Goal: Information Seeking & Learning: Find specific fact

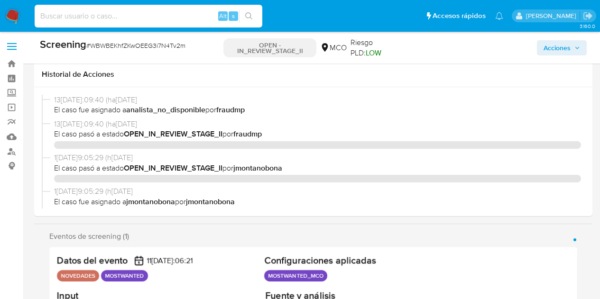
select select "10"
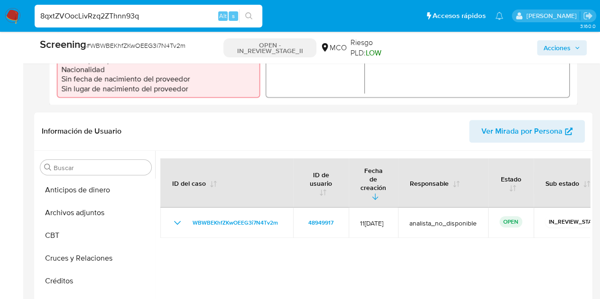
scroll to position [237, 0]
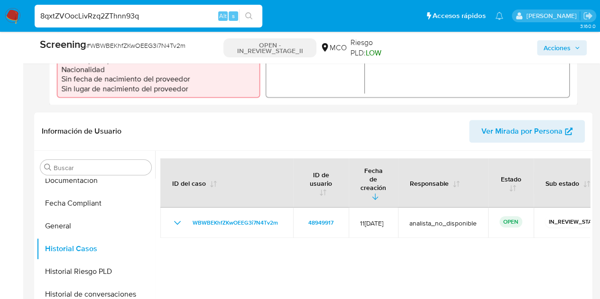
type input "8qxtZVOocLivRzq2ZThnn93q"
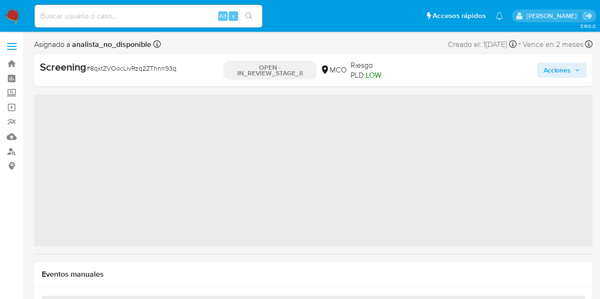
scroll to position [401, 0]
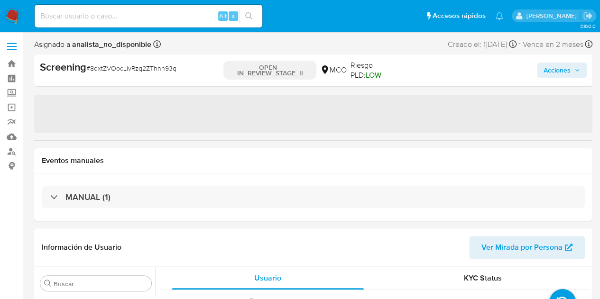
select select "10"
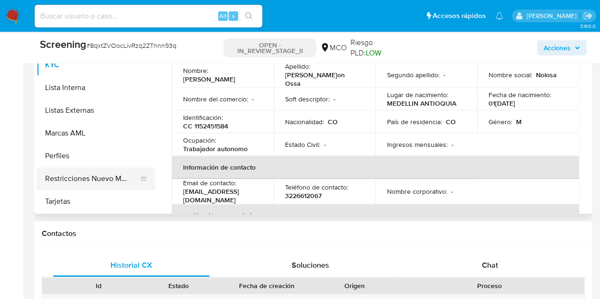
scroll to position [427, 0]
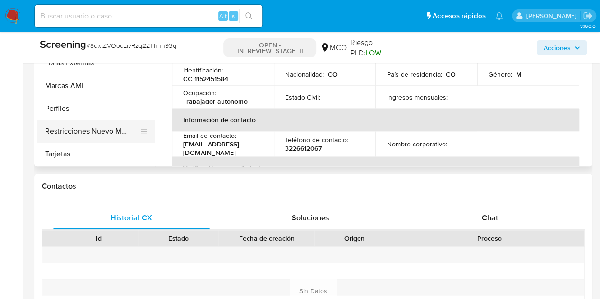
click at [78, 140] on button "Restricciones Nuevo Mundo" at bounding box center [92, 131] width 111 height 23
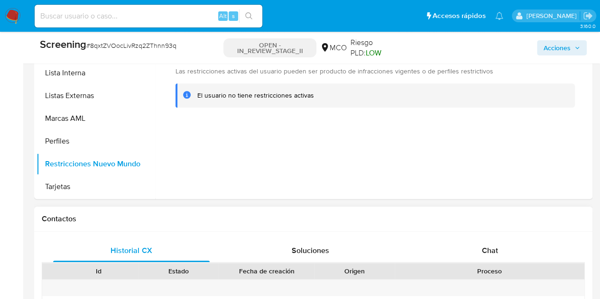
scroll to position [380, 0]
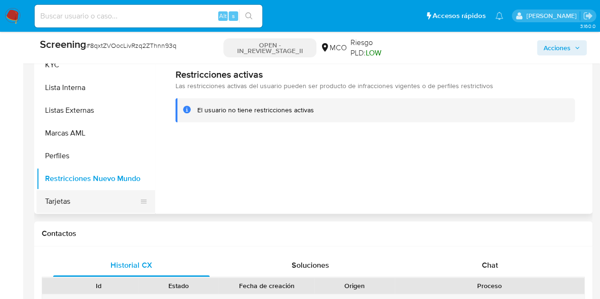
click at [68, 198] on button "Tarjetas" at bounding box center [92, 201] width 111 height 23
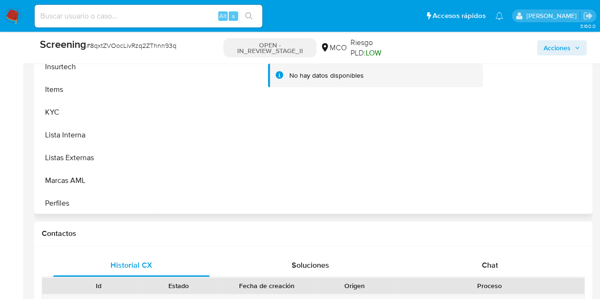
scroll to position [306, 0]
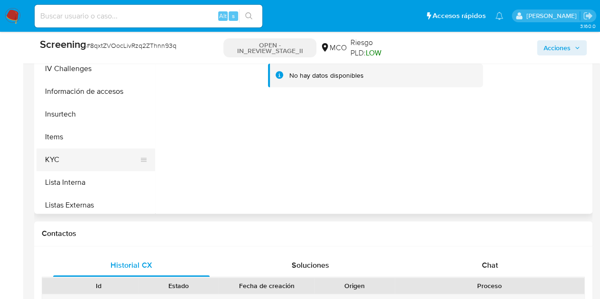
click at [74, 159] on button "KYC" at bounding box center [92, 160] width 111 height 23
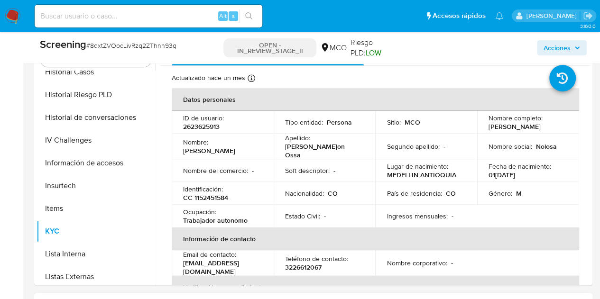
scroll to position [285, 0]
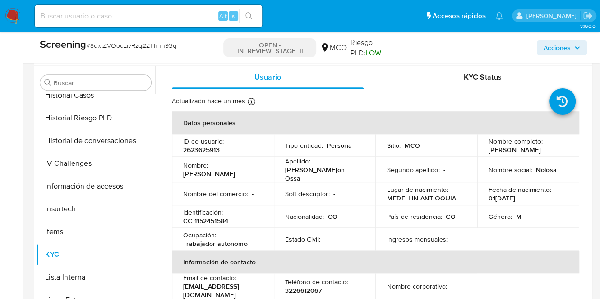
click at [209, 224] on p "CC 1152451584" at bounding box center [205, 221] width 45 height 9
copy p "1152451584"
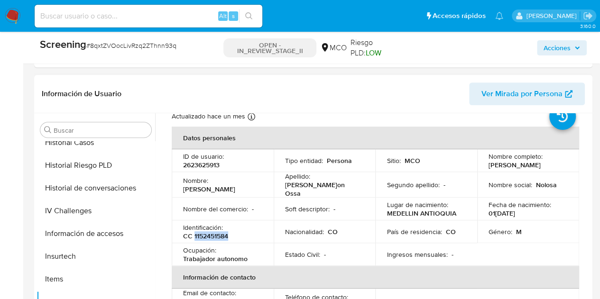
scroll to position [47, 0]
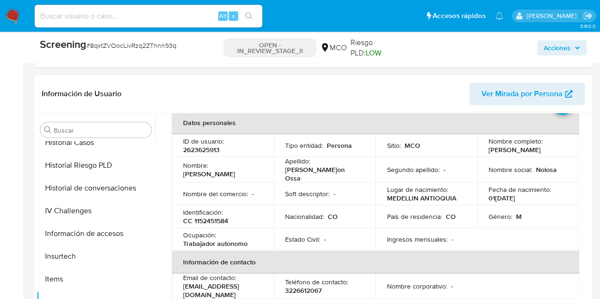
click at [512, 196] on p "01[DATE]" at bounding box center [502, 198] width 27 height 9
copy p "1994"
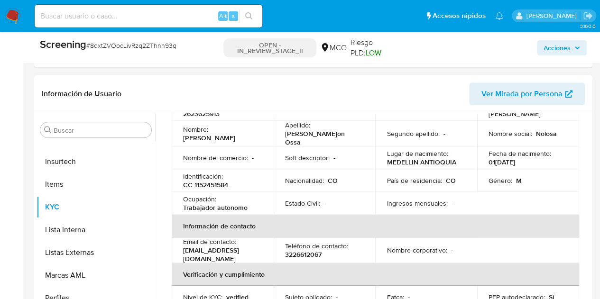
scroll to position [69, 0]
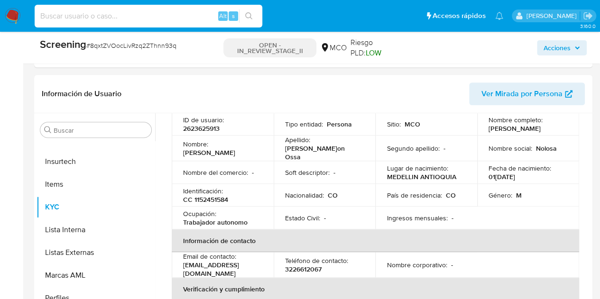
click at [214, 13] on input at bounding box center [149, 16] width 228 height 12
paste input "VX1jANgaRZ5TFTdPOjEOm010"
type input "VX1jANgaRZ5TFTdPOjEOm010"
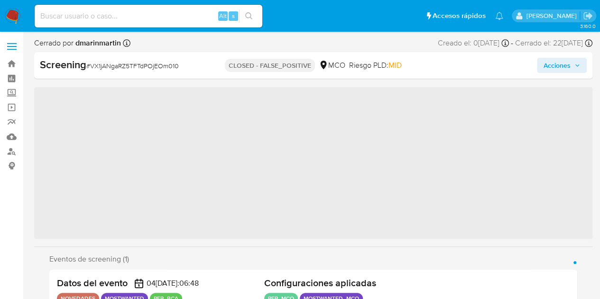
scroll to position [401, 0]
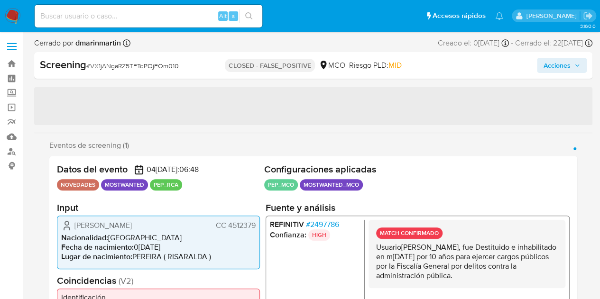
select select "10"
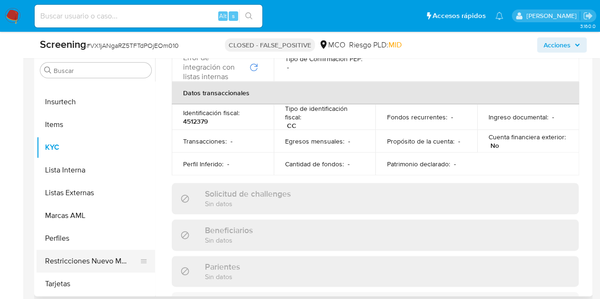
scroll to position [569, 0]
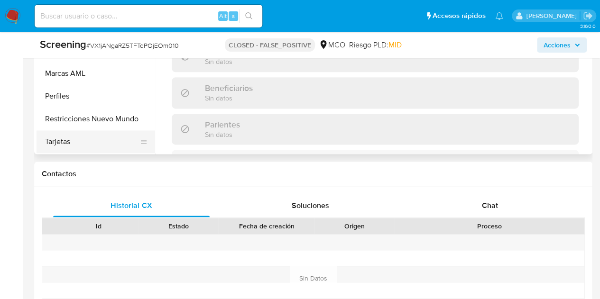
click at [83, 141] on button "Tarjetas" at bounding box center [92, 141] width 111 height 23
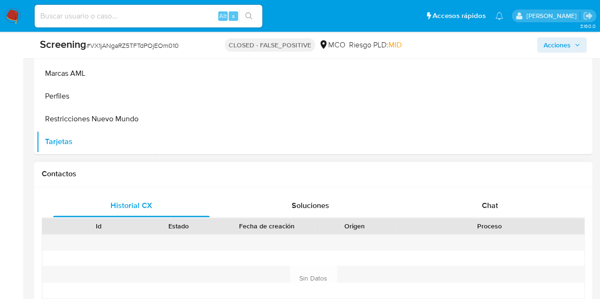
scroll to position [475, 0]
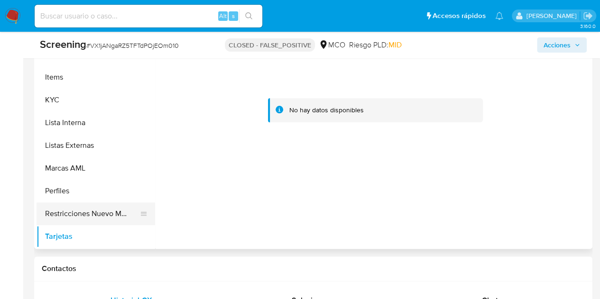
click at [86, 215] on button "Restricciones Nuevo Mundo" at bounding box center [92, 214] width 111 height 23
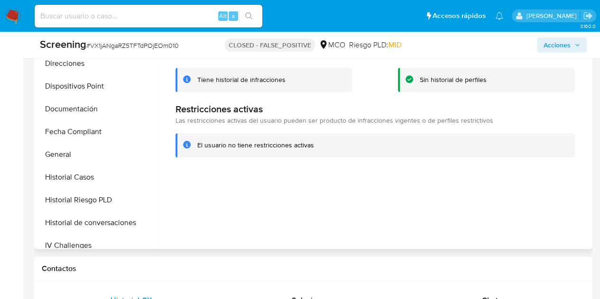
scroll to position [164, 0]
click at [94, 174] on button "Historial Casos" at bounding box center [92, 178] width 111 height 23
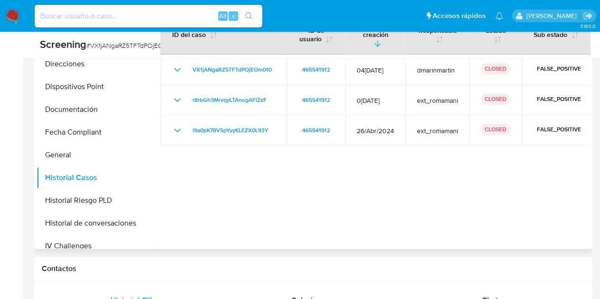
scroll to position [427, 0]
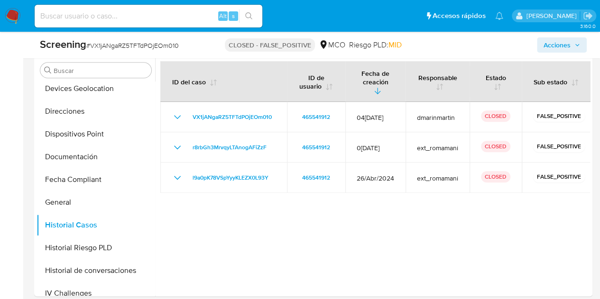
drag, startPoint x: 231, startPoint y: 297, endPoint x: 344, endPoint y: 297, distance: 112.9
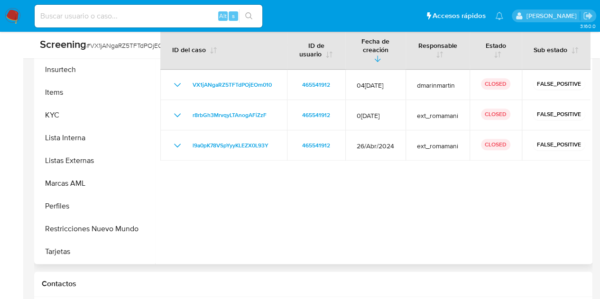
scroll to position [475, 0]
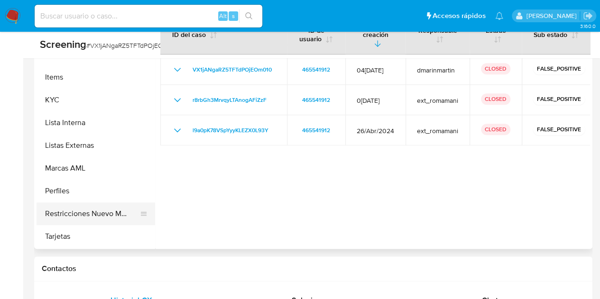
click at [102, 216] on button "Restricciones Nuevo Mundo" at bounding box center [92, 214] width 111 height 23
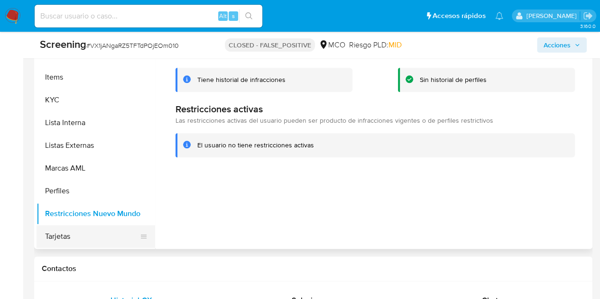
click at [96, 228] on button "Tarjetas" at bounding box center [92, 236] width 111 height 23
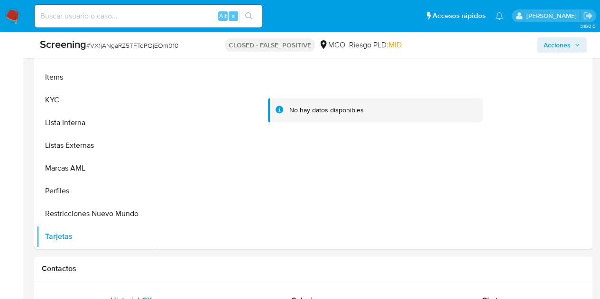
click at [174, 19] on input at bounding box center [149, 16] width 228 height 12
paste input "8MtCJCb1hZf0KWZMUezhe4tC"
type input "8MtCJCb1hZf0KWZMUezhe4tC"
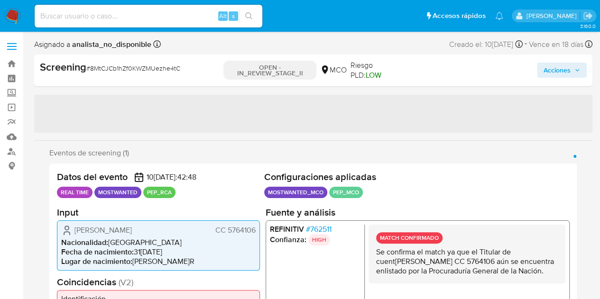
scroll to position [401, 0]
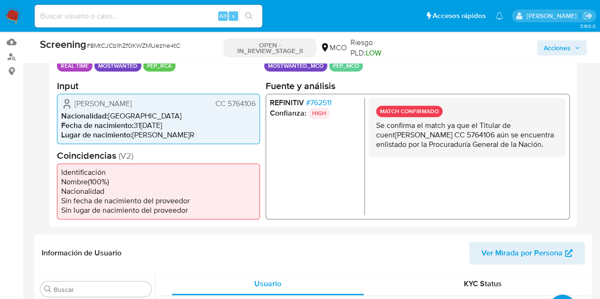
select select "10"
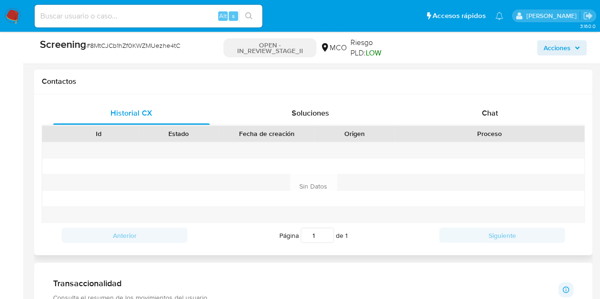
scroll to position [569, 0]
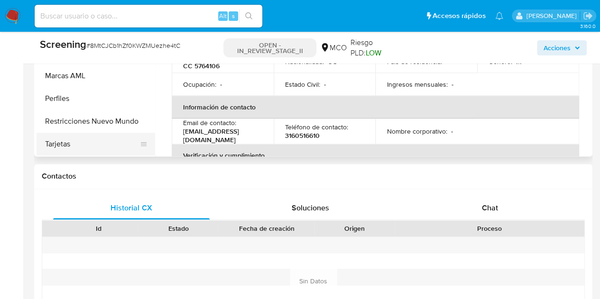
click at [77, 138] on button "Tarjetas" at bounding box center [92, 144] width 111 height 23
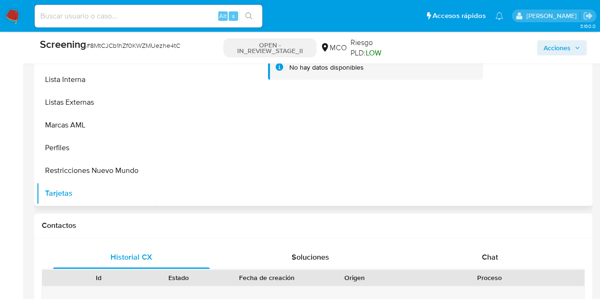
scroll to position [427, 0]
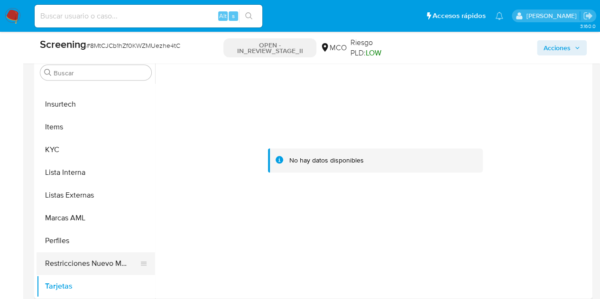
click at [80, 263] on button "Restricciones Nuevo Mundo" at bounding box center [92, 263] width 111 height 23
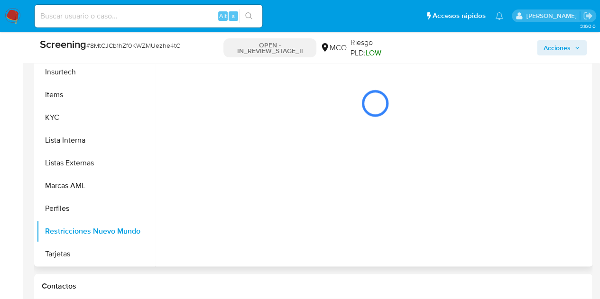
scroll to position [475, 0]
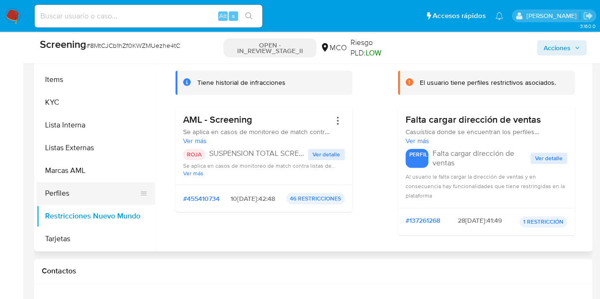
click at [55, 194] on button "Perfiles" at bounding box center [92, 193] width 111 height 23
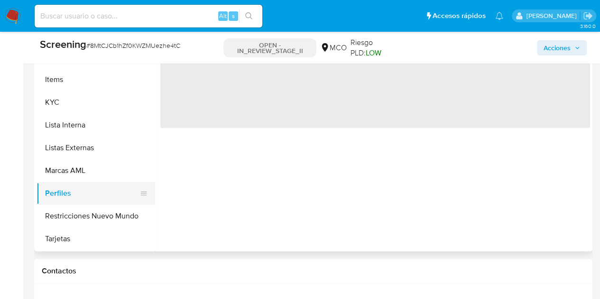
scroll to position [354, 0]
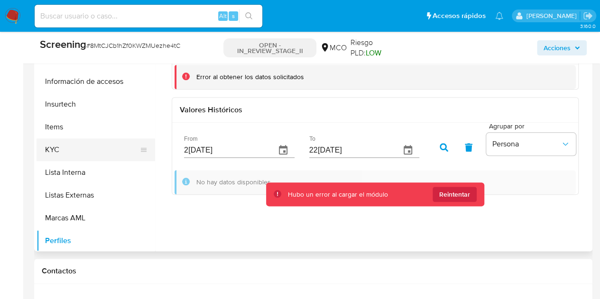
click at [75, 156] on button "KYC" at bounding box center [92, 150] width 111 height 23
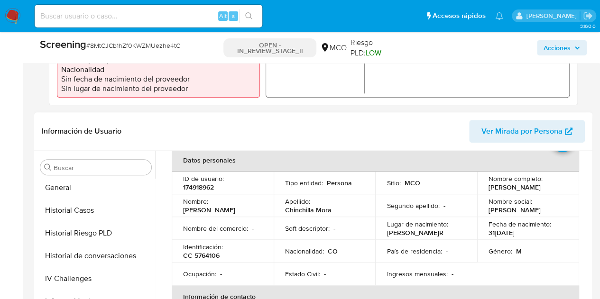
scroll to position [285, 0]
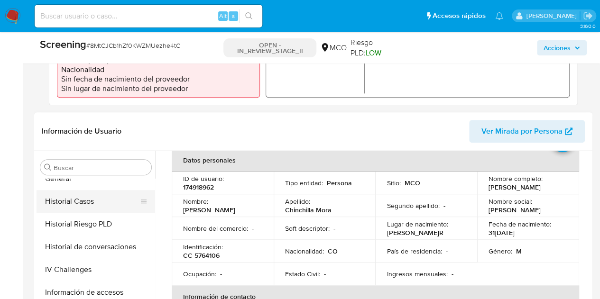
click at [89, 199] on button "Historial Casos" at bounding box center [92, 201] width 111 height 23
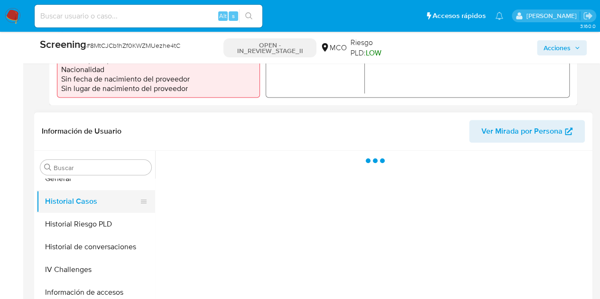
scroll to position [0, 0]
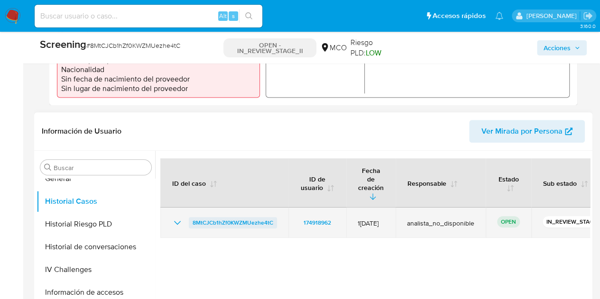
click at [252, 217] on span "8MtCJCb1hZf0KWZMUezhe4tC" at bounding box center [233, 222] width 81 height 11
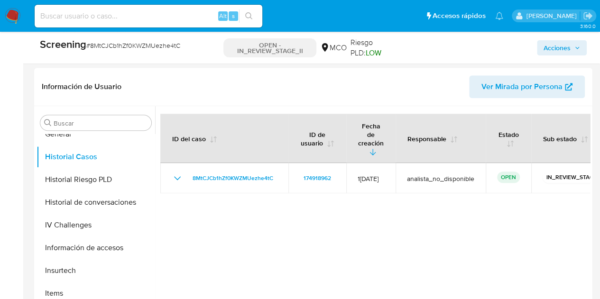
scroll to position [427, 0]
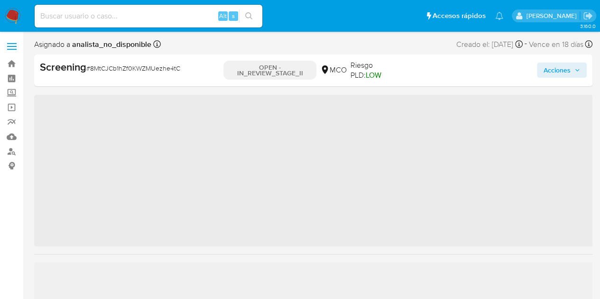
scroll to position [401, 0]
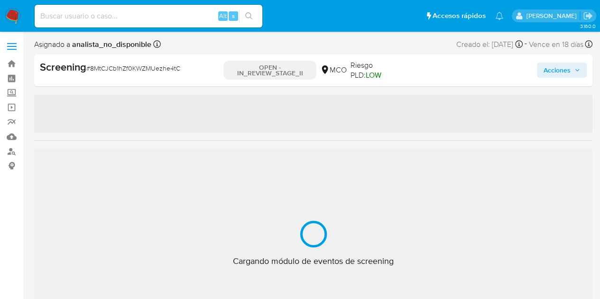
select select "10"
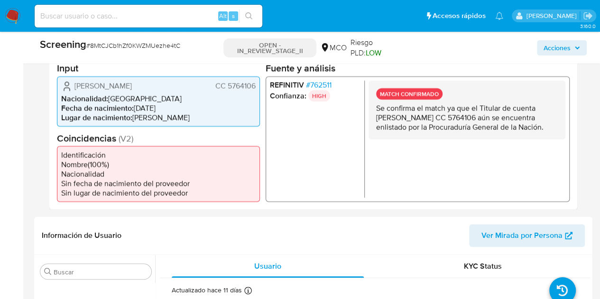
scroll to position [237, 0]
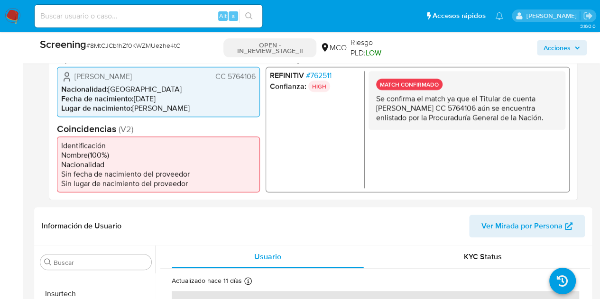
click at [125, 75] on span "[PERSON_NAME]" at bounding box center [102, 76] width 57 height 9
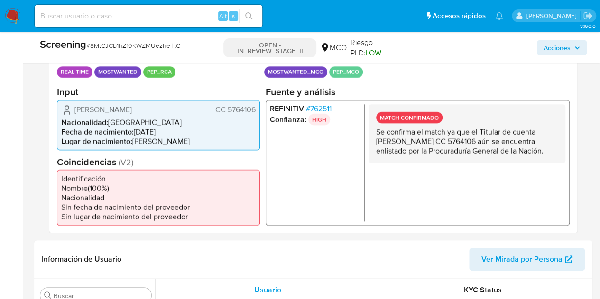
scroll to position [190, 0]
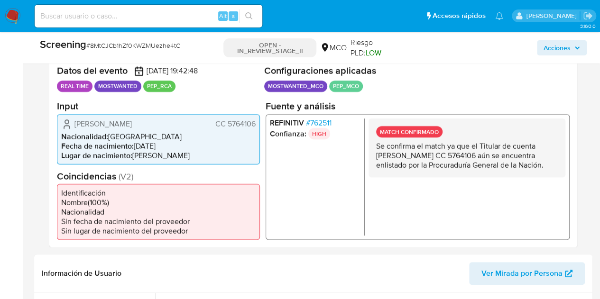
click at [253, 121] on span "CC 5764106" at bounding box center [235, 123] width 40 height 9
click at [248, 122] on span "CC 5764106" at bounding box center [235, 123] width 40 height 9
